Goal: Obtain resource: Download file/media

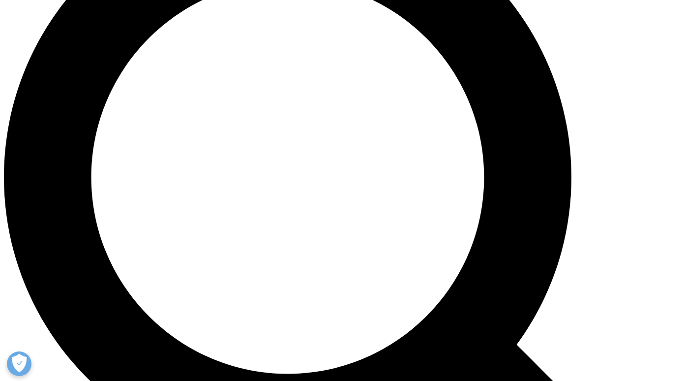
scroll to position [809, 0]
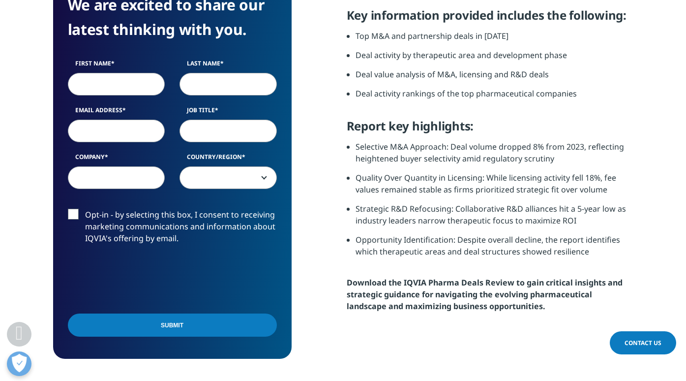
scroll to position [447, 0]
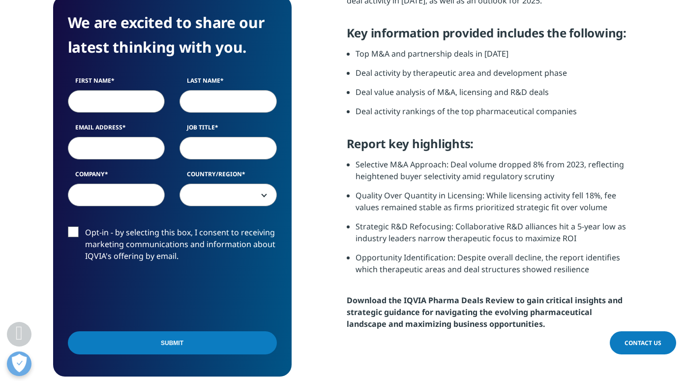
click at [128, 108] on input "First Name" at bounding box center [116, 101] width 97 height 23
type input "[PERSON_NAME]"
type input "Yaron-Barir"
type input "[EMAIL_ADDRESS][DOMAIN_NAME]"
select select "[GEOGRAPHIC_DATA]"
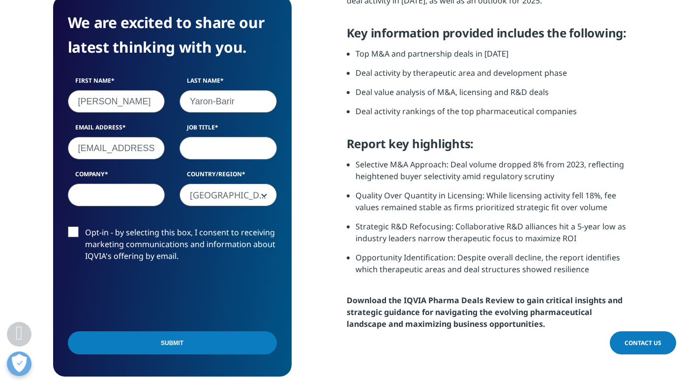
click at [141, 155] on input "[EMAIL_ADDRESS][DOMAIN_NAME]" at bounding box center [116, 148] width 97 height 23
click at [138, 151] on input "[EMAIL_ADDRESS][DOMAIN_NAME]" at bounding box center [116, 148] width 97 height 23
drag, startPoint x: 139, startPoint y: 150, endPoint x: 119, endPoint y: 149, distance: 19.7
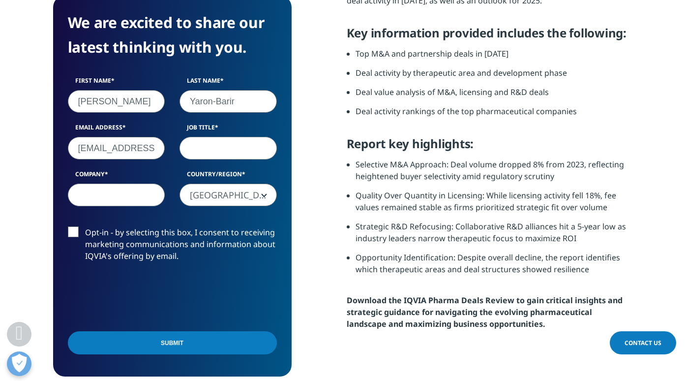
click at [119, 149] on input "[EMAIL_ADDRESS][DOMAIN_NAME]" at bounding box center [116, 148] width 97 height 23
drag, startPoint x: 127, startPoint y: 147, endPoint x: 150, endPoint y: 147, distance: 22.6
click at [150, 147] on input "[EMAIL_ADDRESS][DOMAIN_NAME]" at bounding box center [116, 148] width 97 height 23
type input "[EMAIL_ADDRESS][DOMAIN_NAME]"
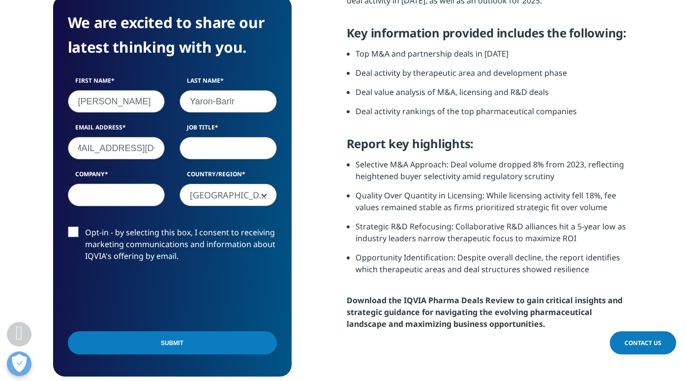
scroll to position [0, 0]
click at [193, 146] on input "Job Title" at bounding box center [228, 148] width 97 height 23
type input "CEO"
click at [109, 194] on input "Company" at bounding box center [116, 195] width 97 height 23
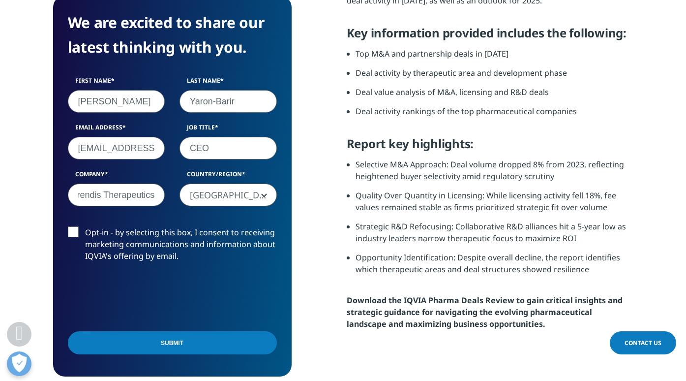
type input "Marendis Therapeutics"
click at [145, 342] on input "Submit" at bounding box center [172, 342] width 209 height 23
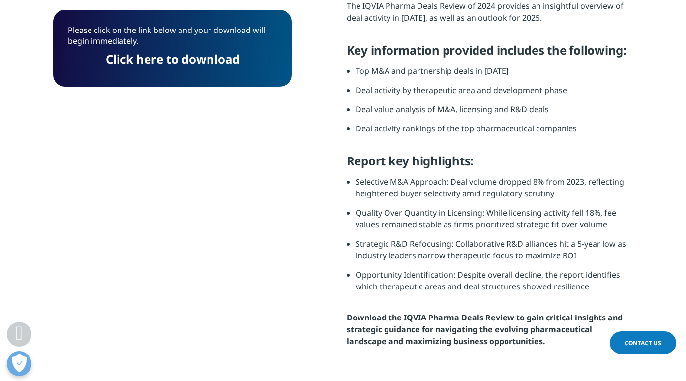
click at [208, 49] on p "Please click on the link below and your download will begin immediately." at bounding box center [172, 39] width 209 height 29
click at [208, 57] on link "Click here to download" at bounding box center [173, 59] width 134 height 16
